Goal: Task Accomplishment & Management: Manage account settings

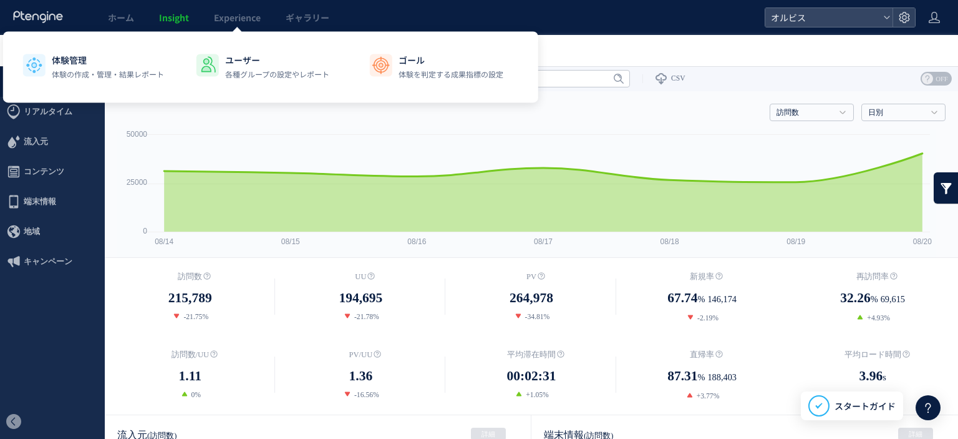
click at [225, 22] on span "Experience" at bounding box center [237, 17] width 47 height 12
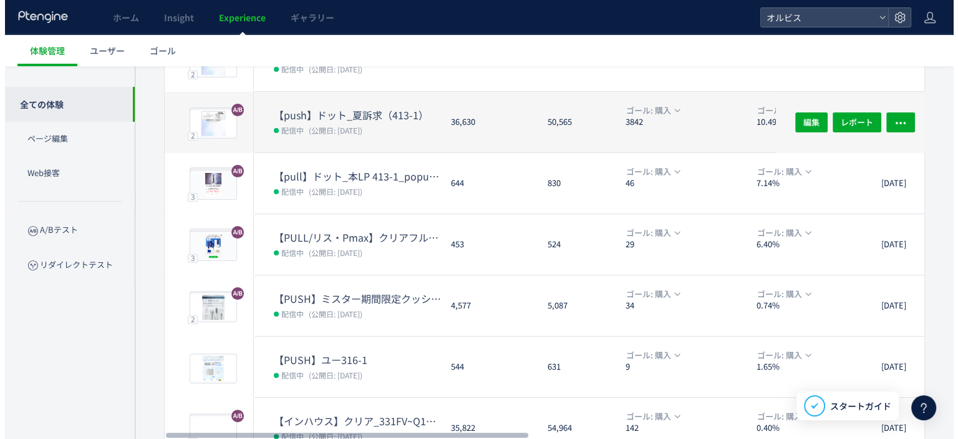
scroll to position [422, 0]
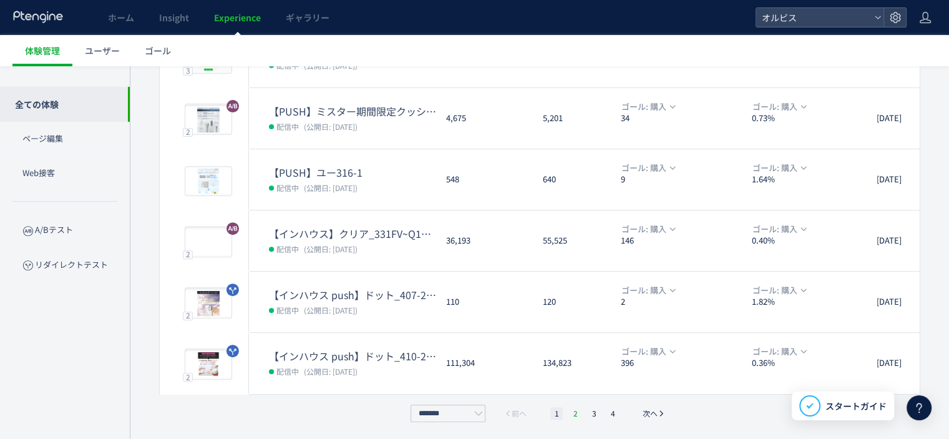
click at [588, 414] on li "2" at bounding box center [594, 413] width 12 height 12
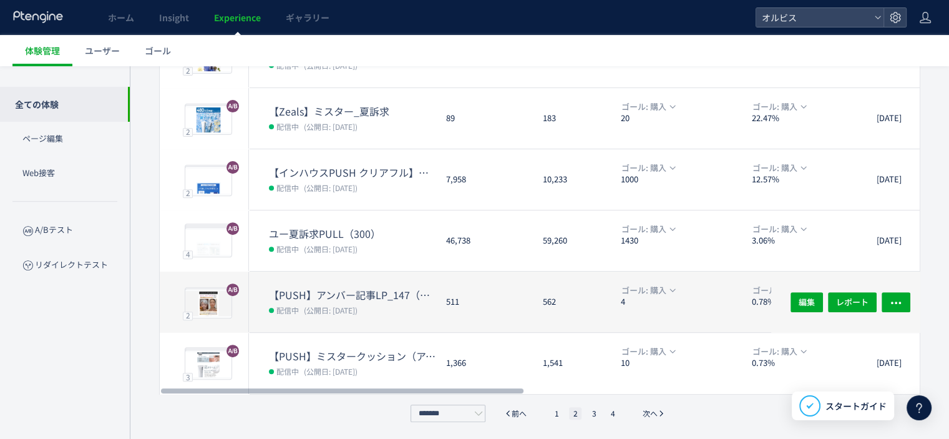
click at [357, 304] on span "(公開日: [DATE])" at bounding box center [331, 309] width 54 height 11
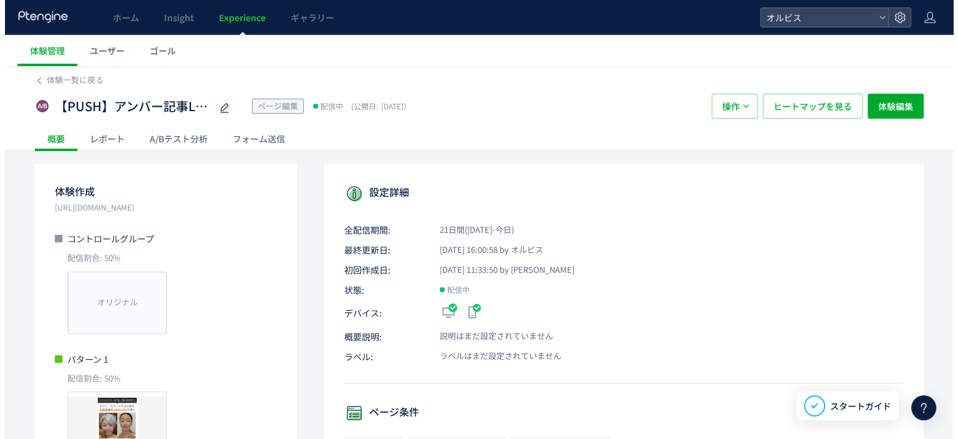
scroll to position [7, 0]
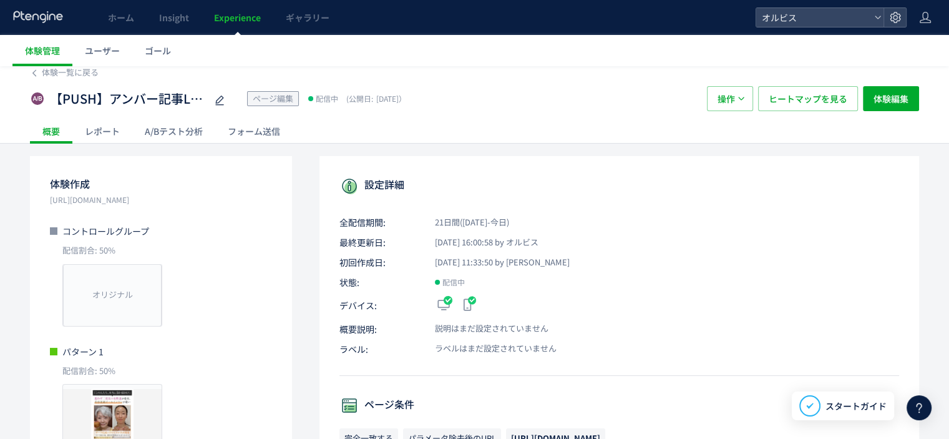
click at [147, 130] on div "A/Bテスト分析" at bounding box center [173, 131] width 83 height 25
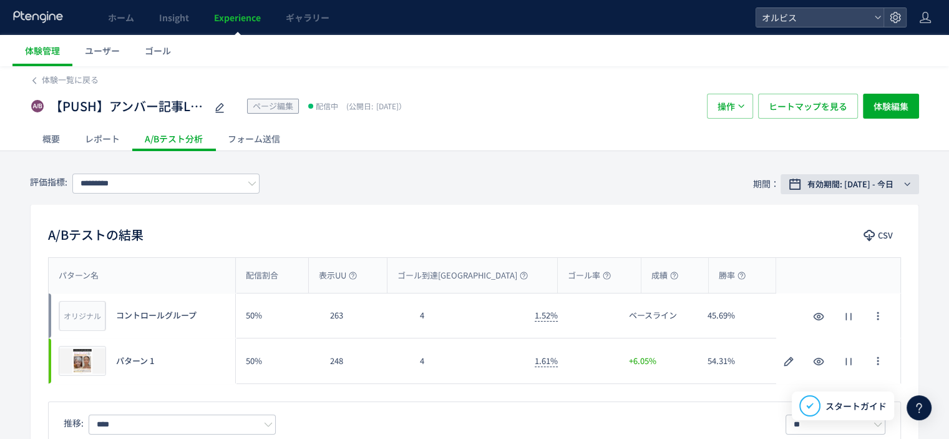
click at [870, 178] on span "有効期間: [DATE] - 今日" at bounding box center [850, 184] width 86 height 12
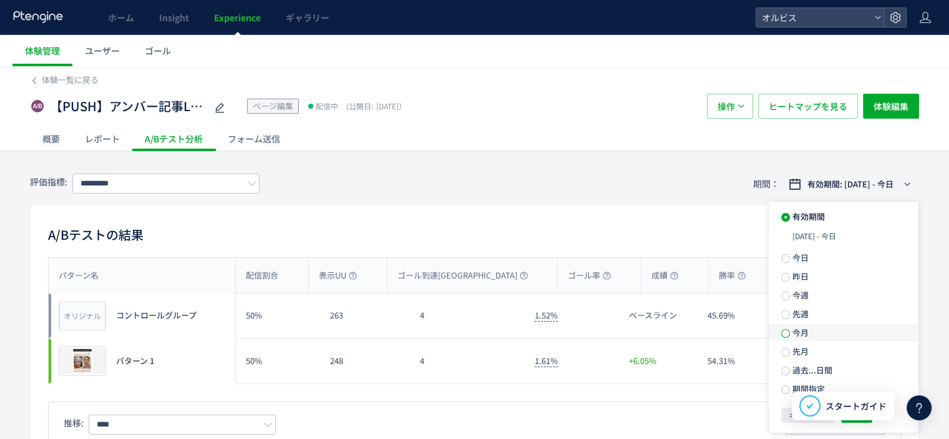
click at [789, 335] on span at bounding box center [785, 333] width 9 height 9
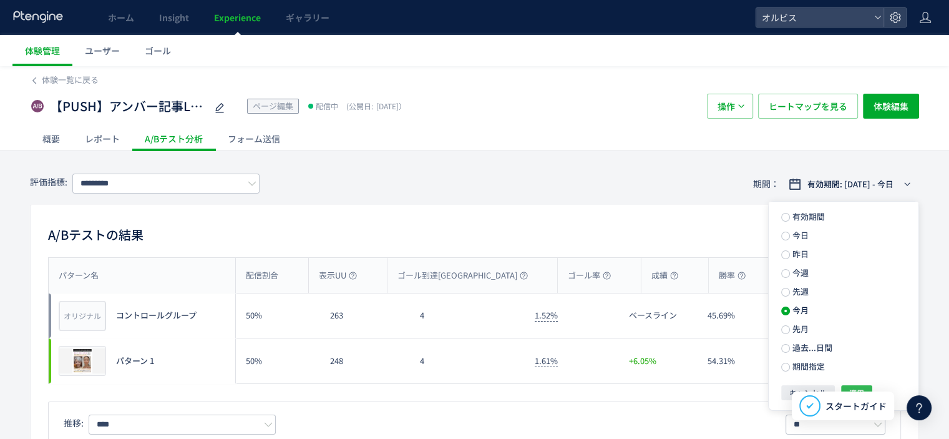
click at [851, 390] on span "適用" at bounding box center [856, 392] width 15 height 15
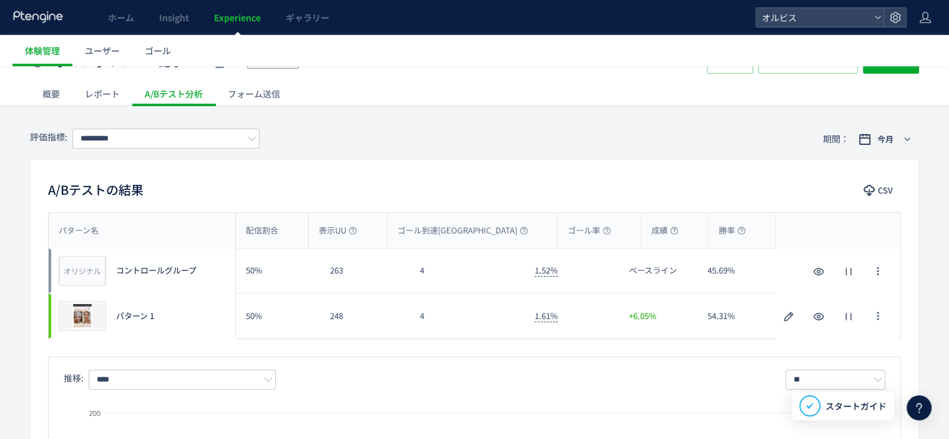
scroll to position [42, 0]
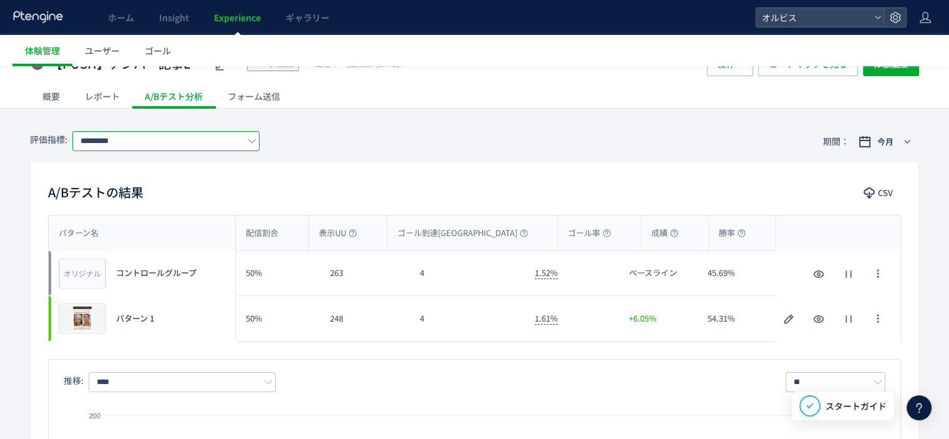
click at [142, 144] on input "*********" at bounding box center [165, 141] width 187 height 20
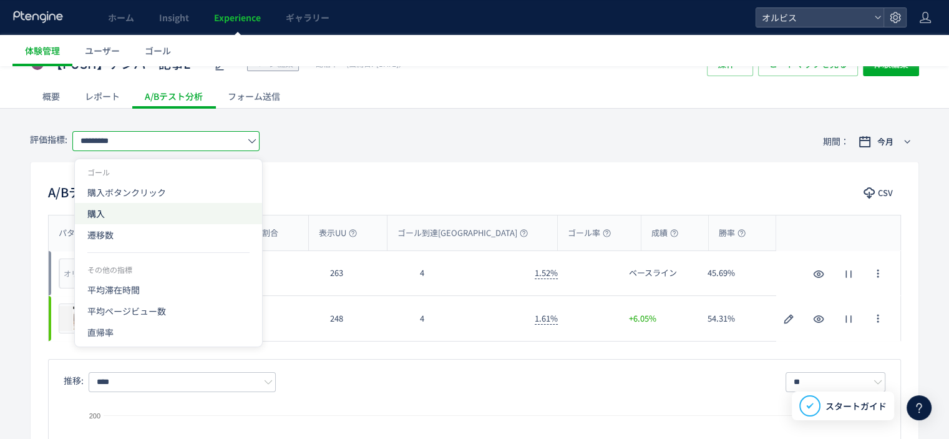
click at [128, 216] on span "購入" at bounding box center [168, 213] width 162 height 21
type input "**"
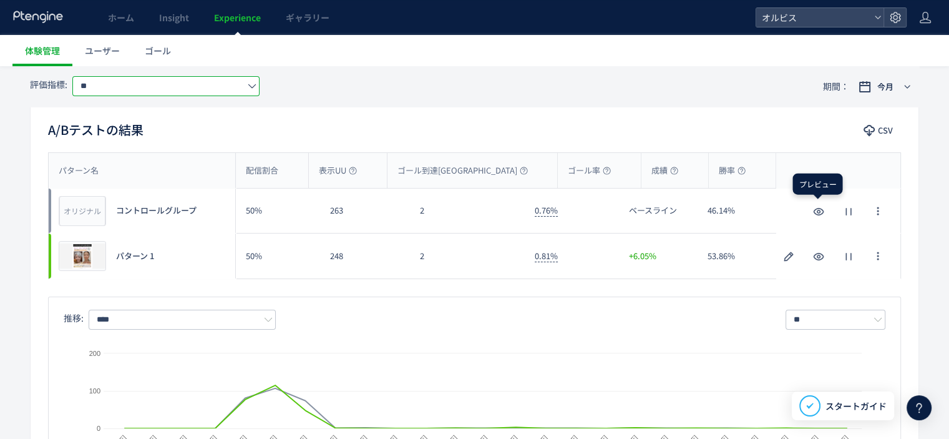
scroll to position [0, 0]
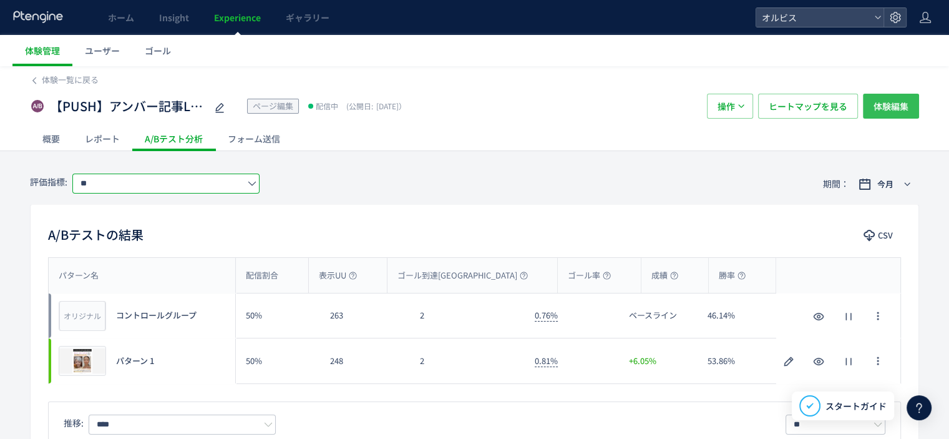
click at [882, 97] on span "体験編集" at bounding box center [890, 106] width 35 height 25
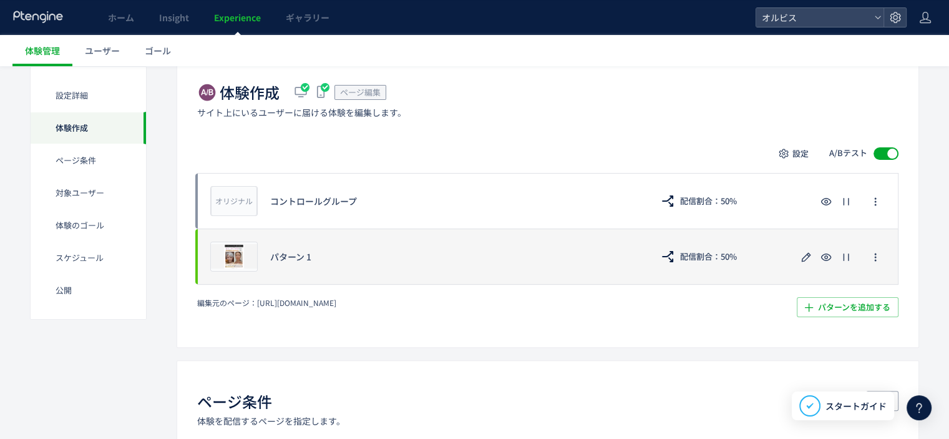
scroll to position [248, 0]
click at [701, 257] on span "配信割合：50%" at bounding box center [708, 255] width 57 height 20
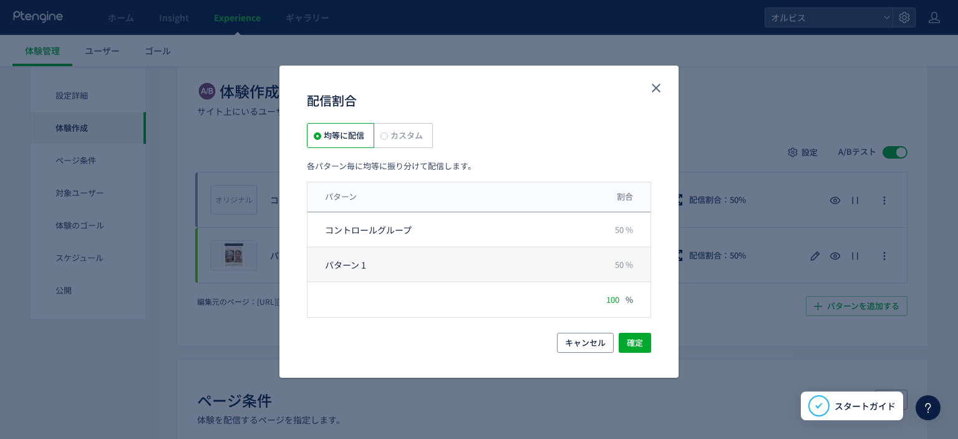
click at [623, 270] on span "50 %" at bounding box center [624, 264] width 18 height 12
click at [623, 269] on span "50 %" at bounding box center [624, 264] width 18 height 12
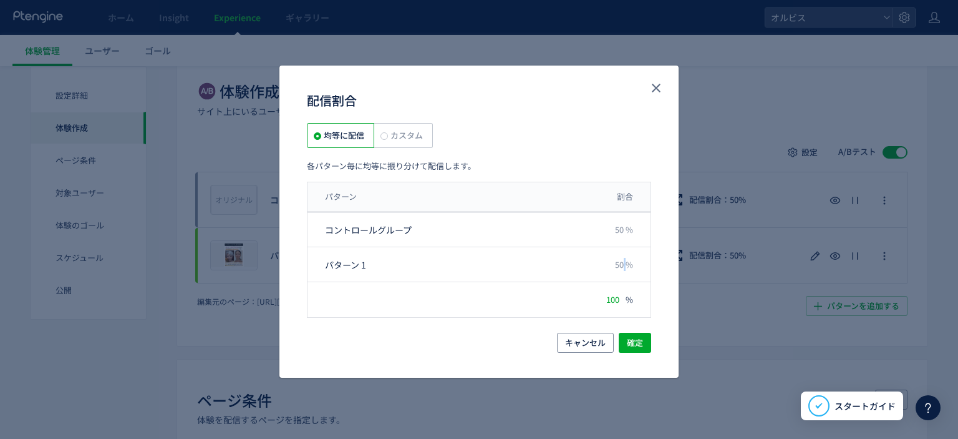
click at [404, 140] on span "カスタム" at bounding box center [405, 135] width 35 height 12
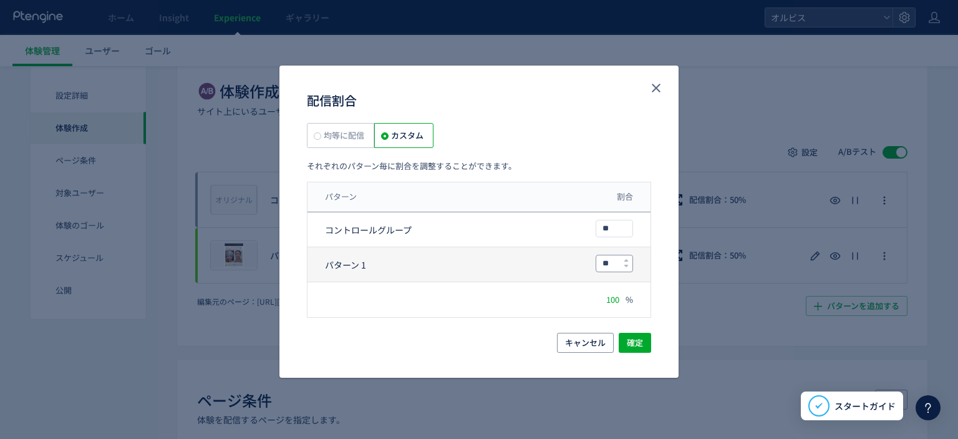
click at [613, 266] on input "**" at bounding box center [614, 263] width 36 height 16
type input "*"
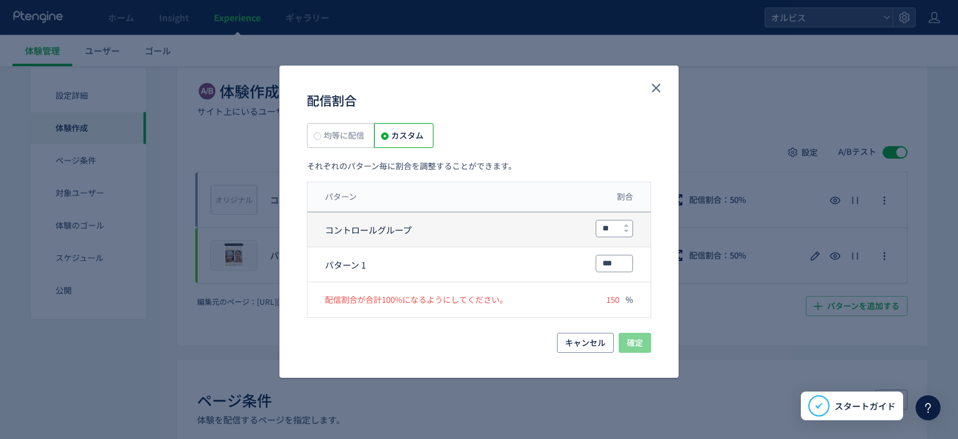
type input "***"
click at [613, 229] on input "**" at bounding box center [614, 228] width 36 height 16
type input "*"
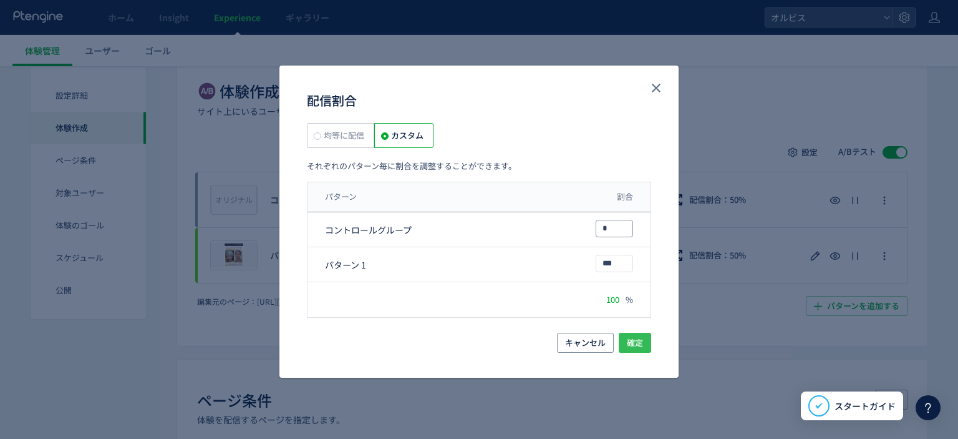
type input "*"
click at [637, 338] on span "確定" at bounding box center [635, 343] width 16 height 20
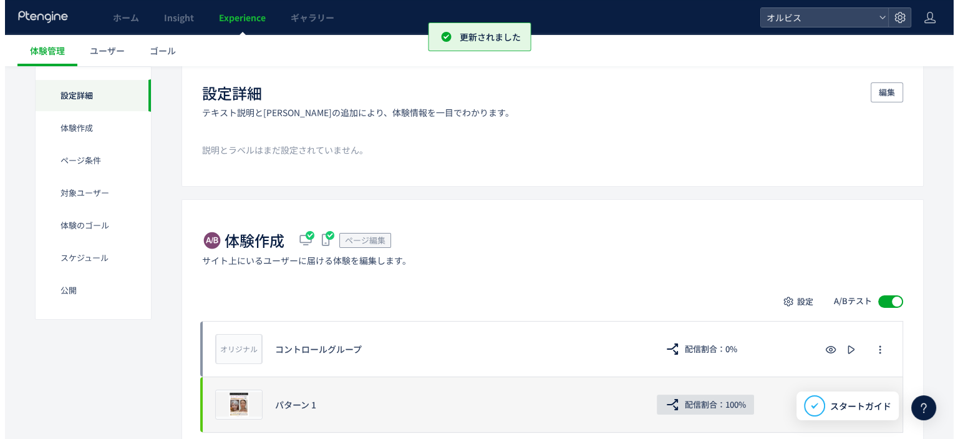
scroll to position [0, 0]
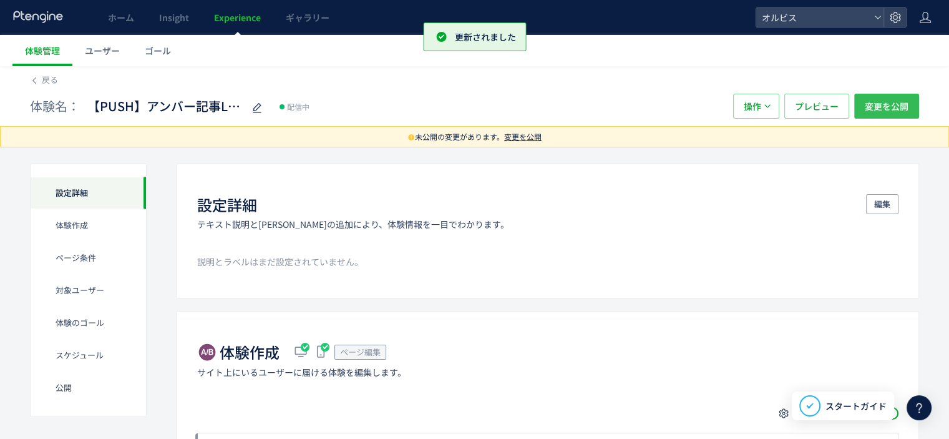
click at [898, 113] on span "変更を公開" at bounding box center [887, 106] width 44 height 25
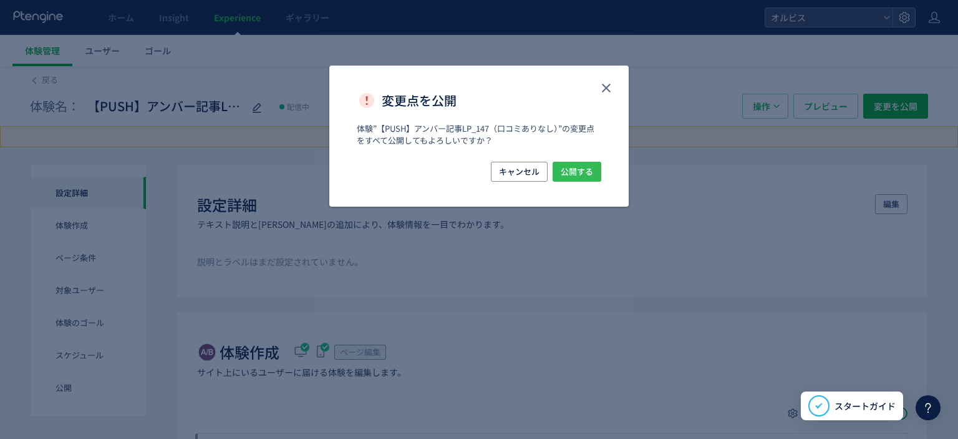
click at [581, 167] on span "公開する" at bounding box center [577, 172] width 32 height 20
